Goal: Task Accomplishment & Management: Use online tool/utility

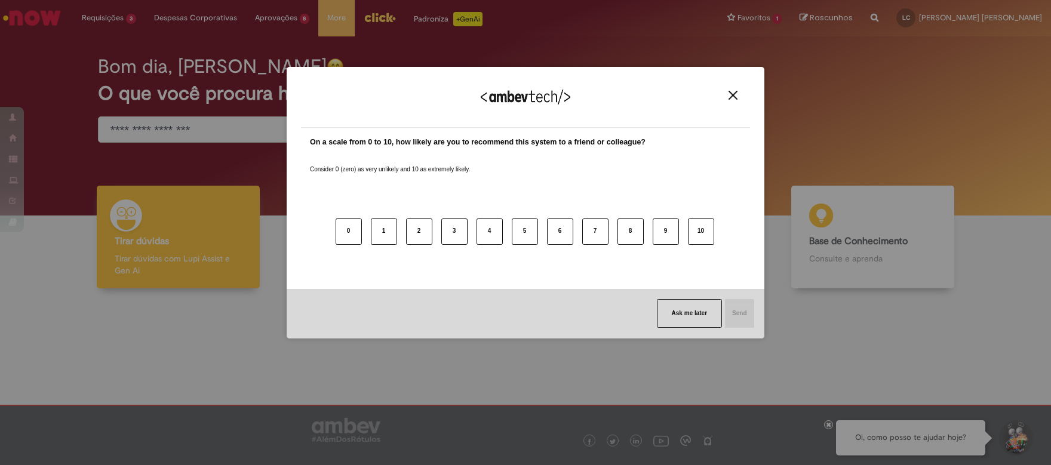
click at [727, 89] on div "We appreciate your feedback!" at bounding box center [525, 104] width 449 height 47
click at [729, 92] on img "Close" at bounding box center [732, 95] width 9 height 9
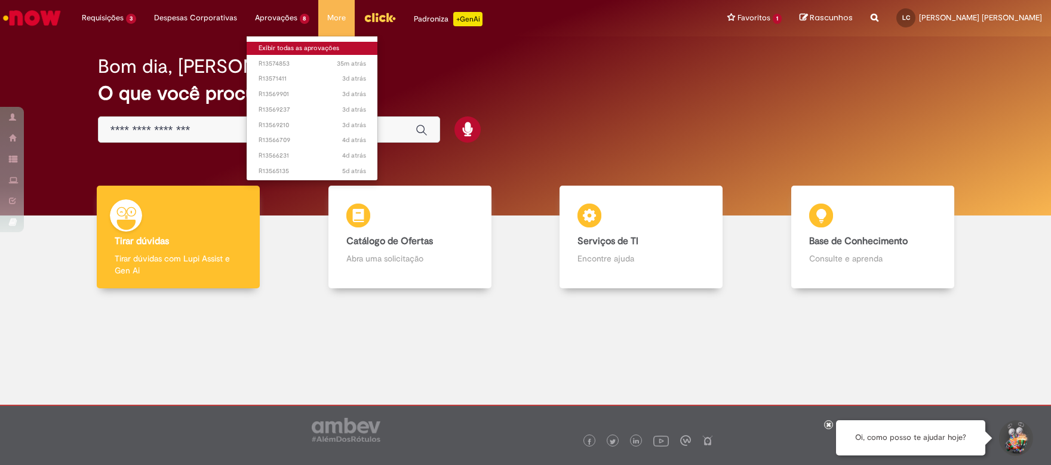
click at [275, 51] on link "Exibir todas as aprovações" at bounding box center [312, 48] width 131 height 13
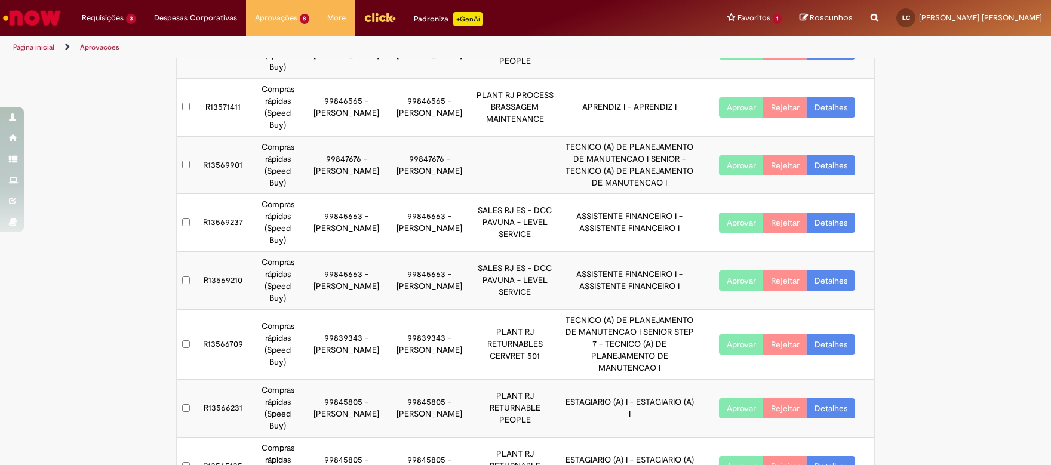
scroll to position [116, 0]
